Goal: Task Accomplishment & Management: Use online tool/utility

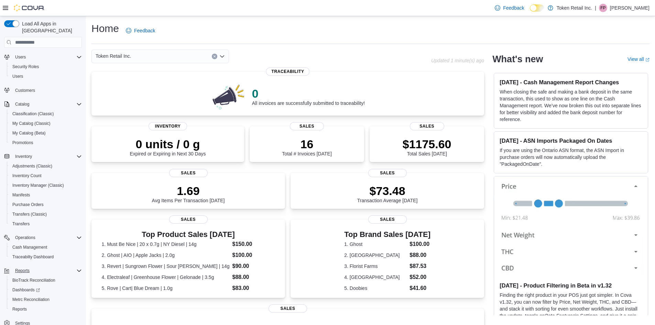
scroll to position [22, 0]
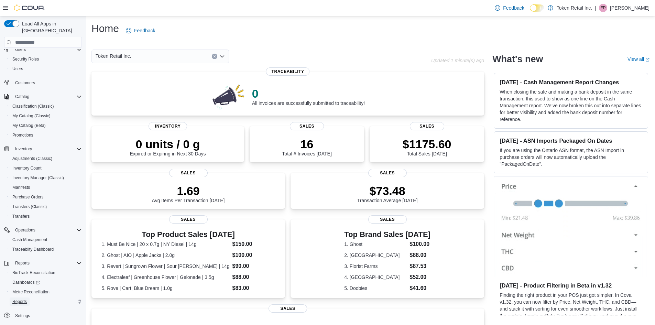
click at [24, 299] on span "Reports" at bounding box center [19, 302] width 14 height 6
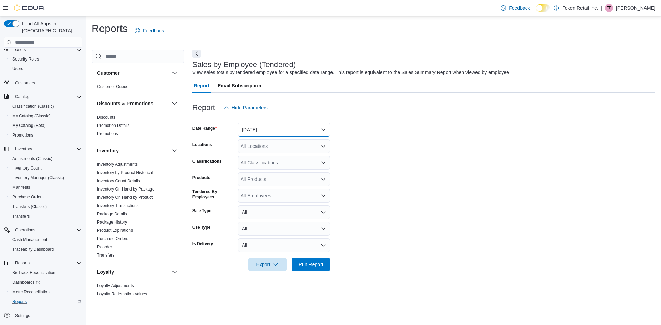
click at [276, 125] on button "Yesterday" at bounding box center [284, 130] width 92 height 14
click at [261, 153] on button "Today" at bounding box center [284, 157] width 92 height 14
click at [310, 261] on span "Run Report" at bounding box center [311, 264] width 30 height 14
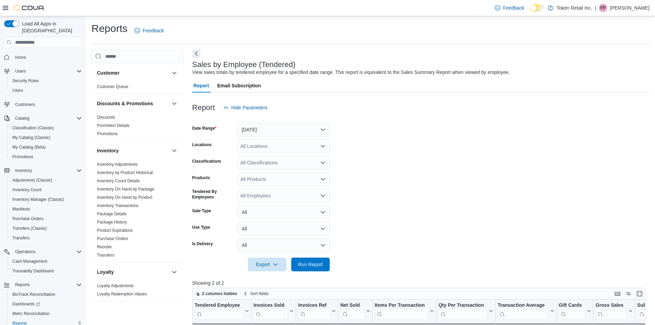
click at [29, 53] on span "Home" at bounding box center [47, 57] width 70 height 9
